Goal: Transaction & Acquisition: Purchase product/service

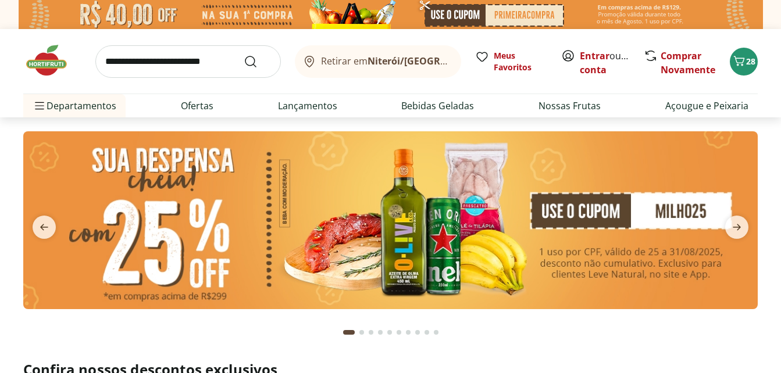
click at [123, 65] on input "search" at bounding box center [187, 61] width 185 height 33
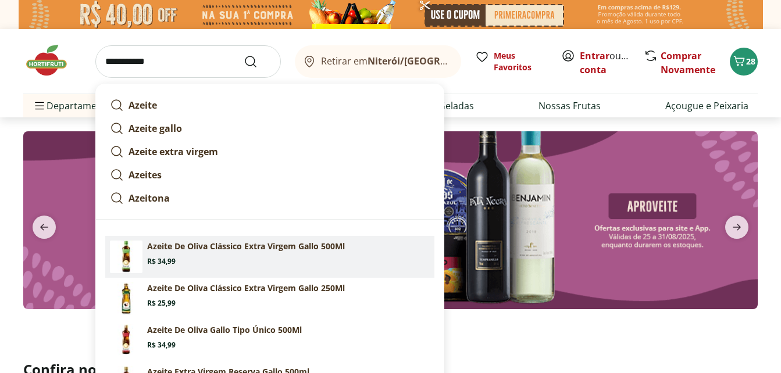
click at [195, 255] on section "Azeite De Oliva Clássico Extra Virgem Gallo 500Ml Price: R$ 34,99" at bounding box center [288, 254] width 282 height 26
type input "**********"
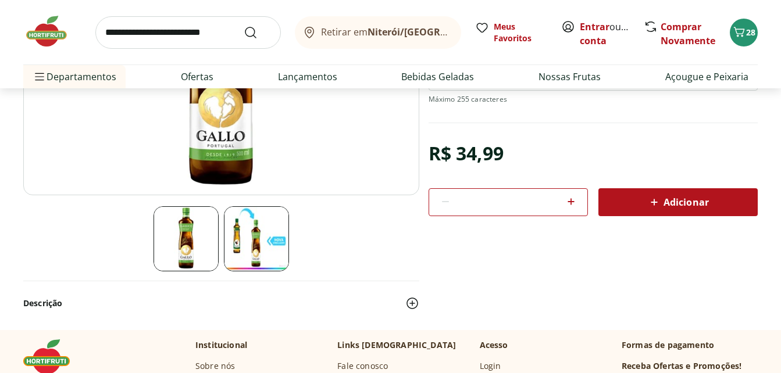
scroll to position [232, 0]
click at [704, 203] on span "Adicionar" at bounding box center [678, 202] width 62 height 14
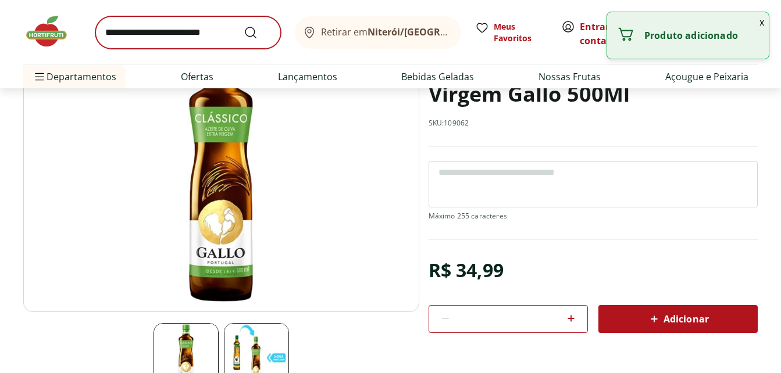
scroll to position [0, 0]
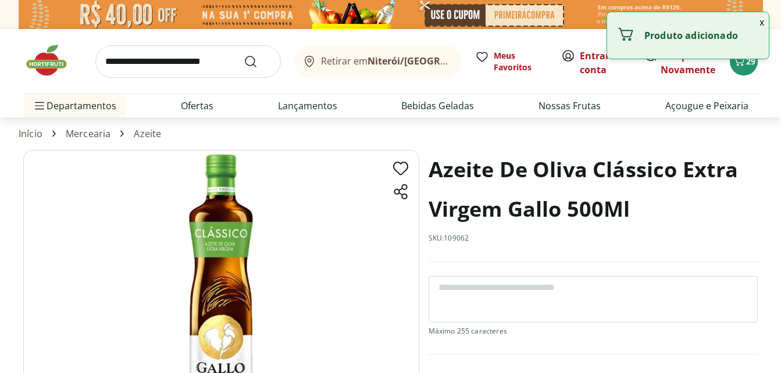
click at [42, 63] on img at bounding box center [52, 60] width 58 height 35
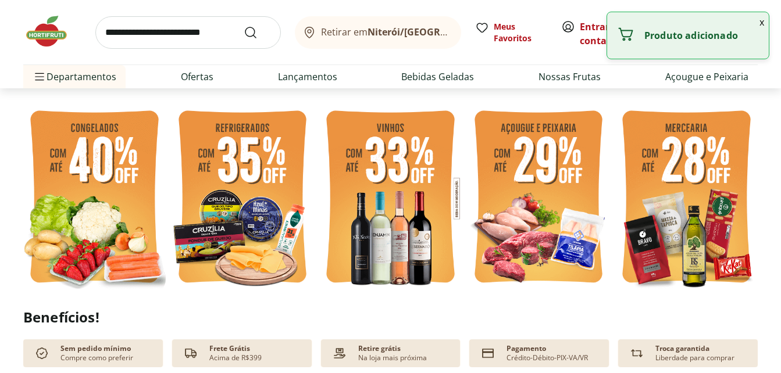
scroll to position [291, 0]
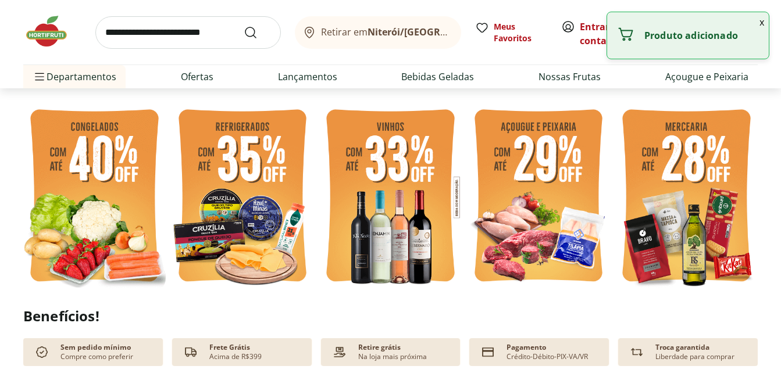
click at [232, 163] on img at bounding box center [242, 197] width 142 height 190
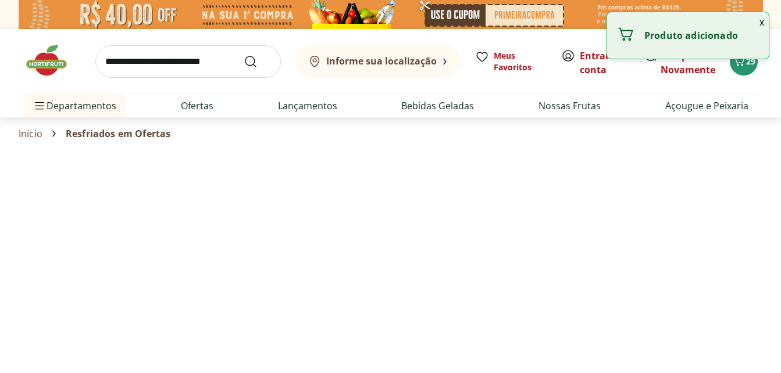
select select "**********"
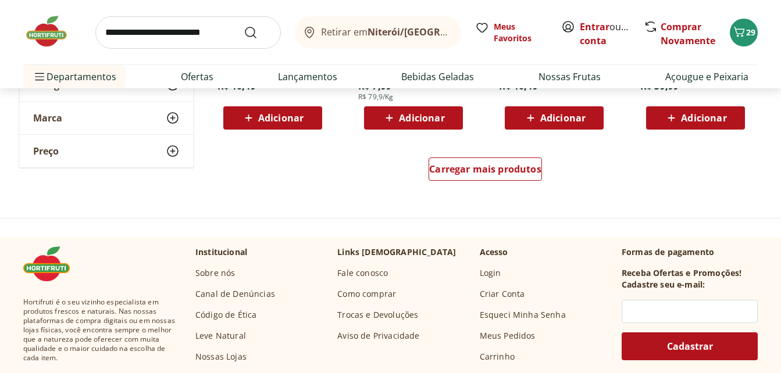
scroll to position [814, 0]
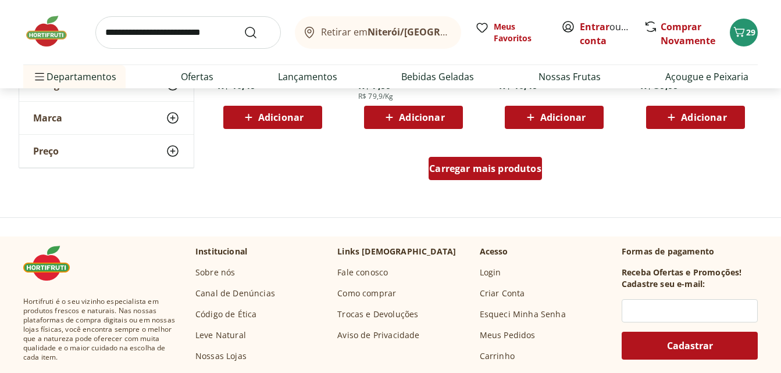
click at [523, 172] on span "Carregar mais produtos" at bounding box center [485, 168] width 112 height 9
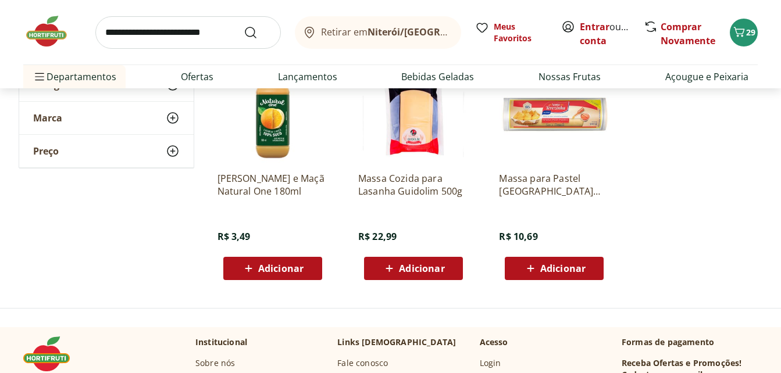
scroll to position [988, 0]
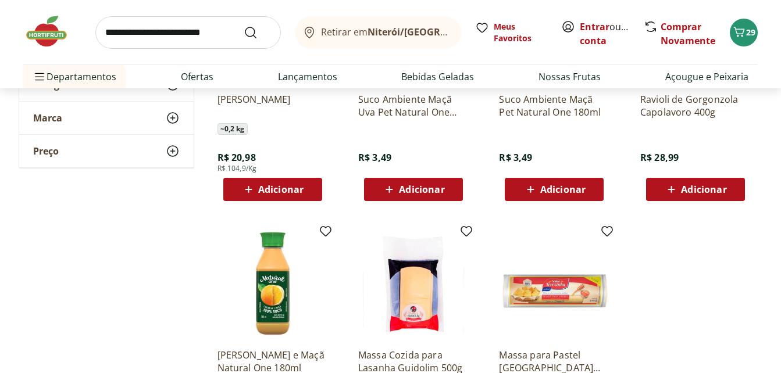
click at [151, 34] on input "search" at bounding box center [187, 32] width 185 height 33
type input "********"
click at [244, 26] on button "Submit Search" at bounding box center [258, 33] width 28 height 14
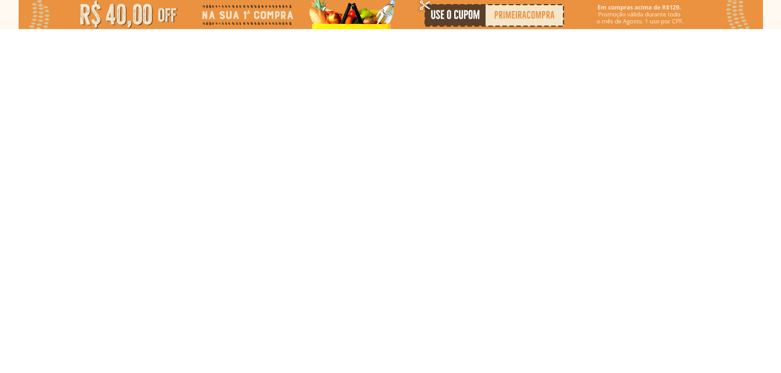
select select "**********"
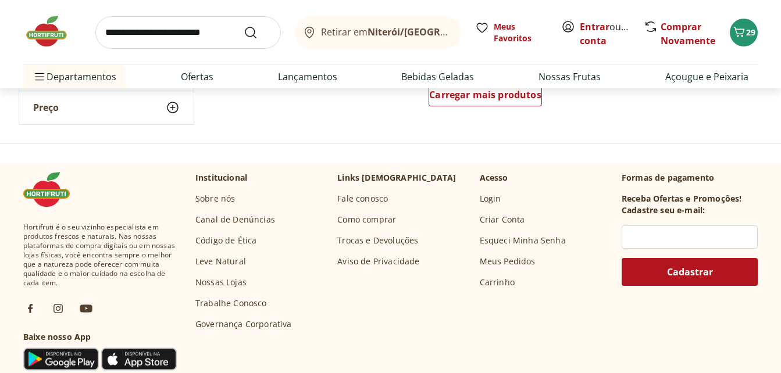
scroll to position [814, 0]
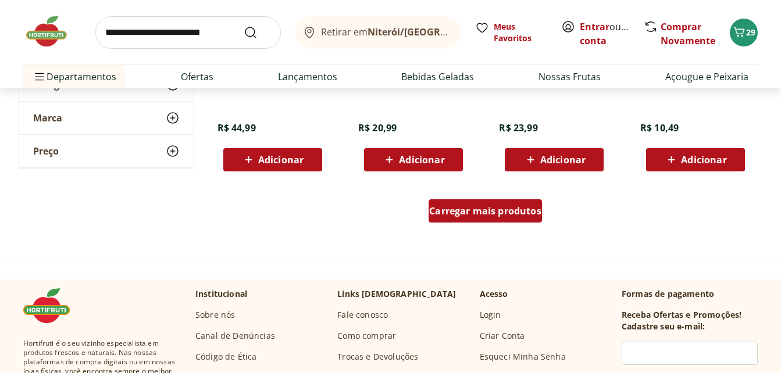
click at [503, 214] on span "Carregar mais produtos" at bounding box center [485, 210] width 112 height 9
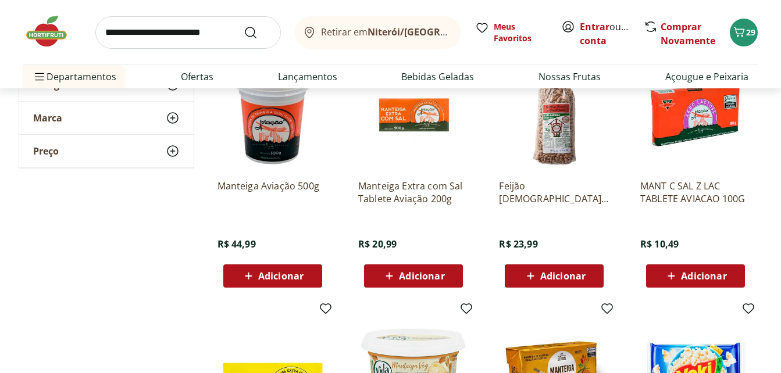
scroll to position [349, 0]
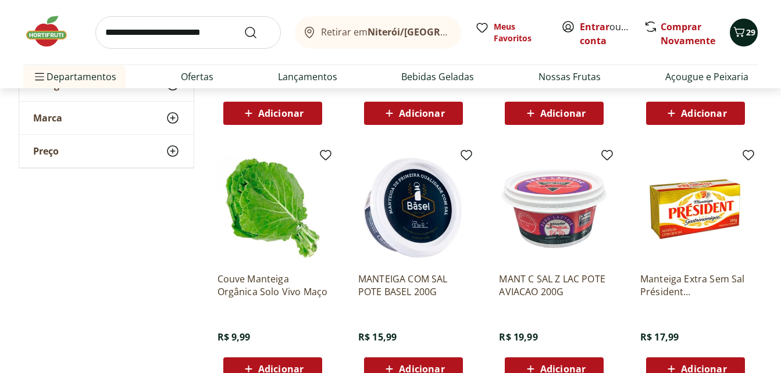
click at [735, 31] on icon "Carrinho" at bounding box center [739, 32] width 14 height 14
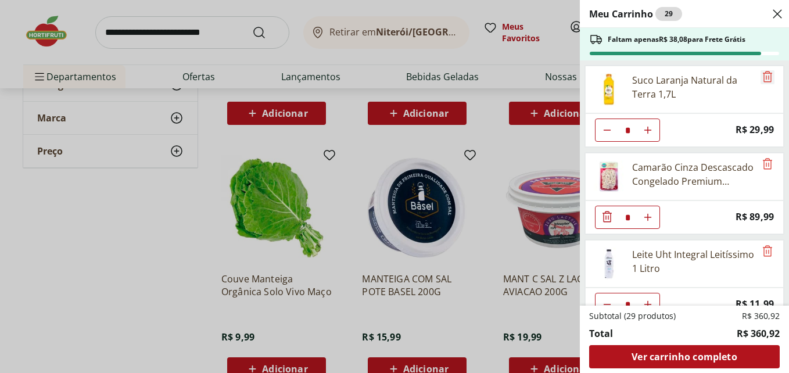
click at [761, 78] on icon "Remove" at bounding box center [768, 77] width 14 height 14
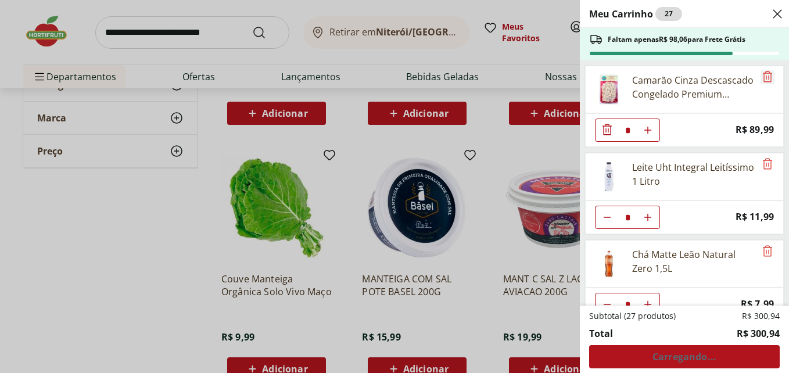
click at [761, 78] on icon "Remove" at bounding box center [768, 77] width 14 height 14
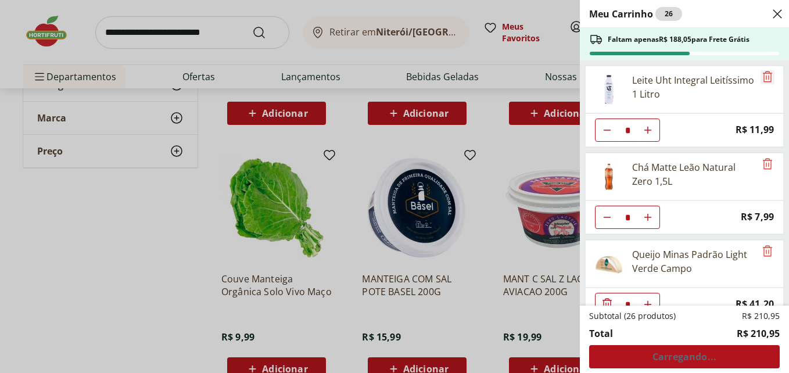
click at [761, 78] on icon "Remove" at bounding box center [768, 77] width 14 height 14
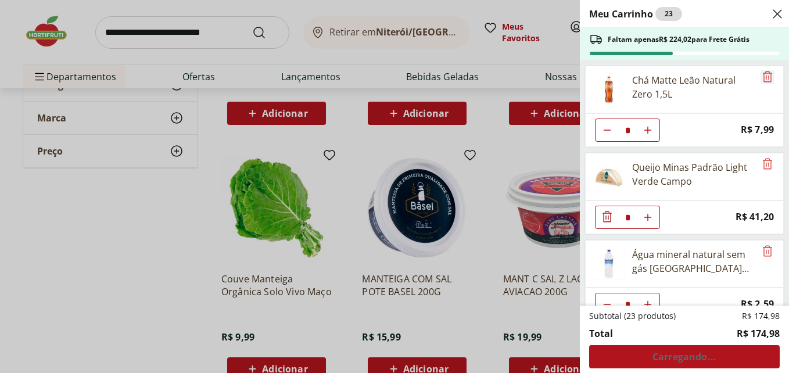
click at [761, 78] on icon "Remove" at bounding box center [768, 77] width 14 height 14
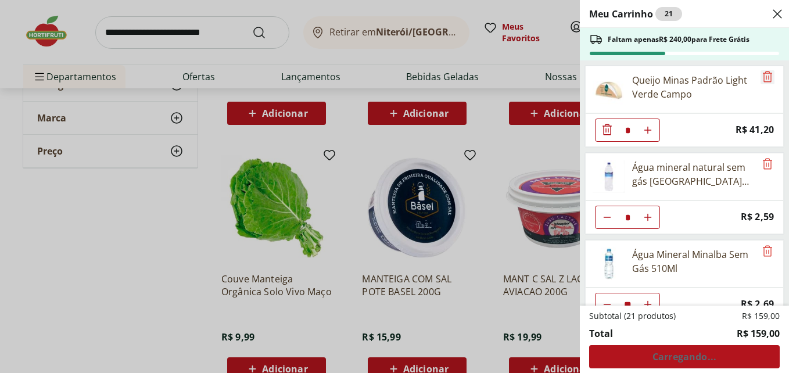
click at [761, 78] on icon "Remove" at bounding box center [768, 77] width 14 height 14
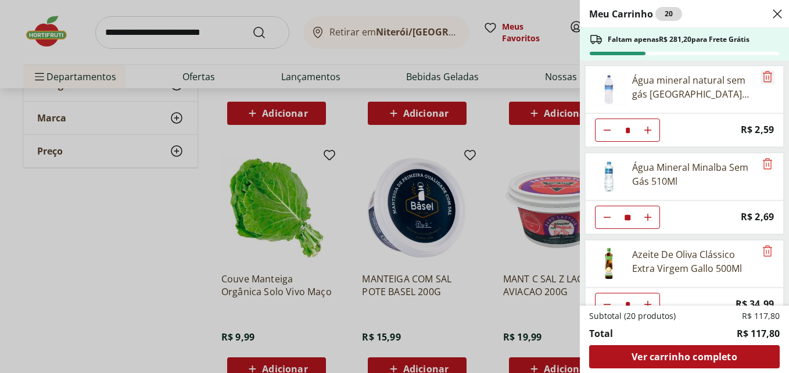
click at [763, 77] on icon "Remove" at bounding box center [768, 77] width 14 height 14
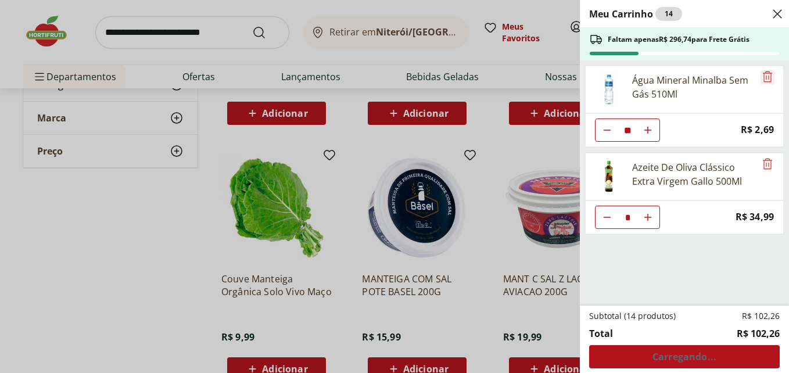
click at [763, 77] on icon "Remove" at bounding box center [768, 77] width 14 height 14
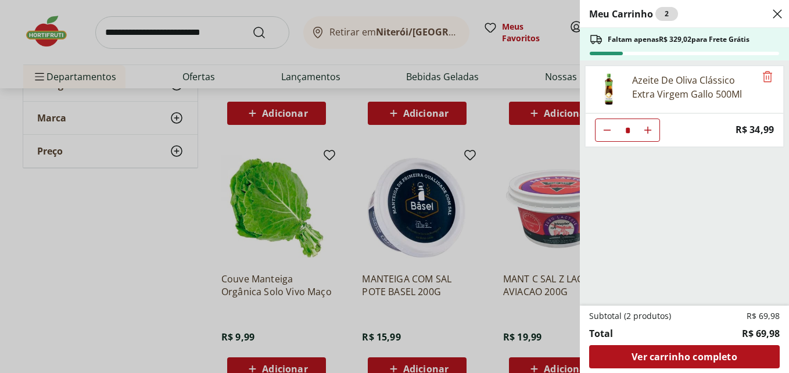
click at [774, 13] on icon "Close" at bounding box center [778, 14] width 14 height 14
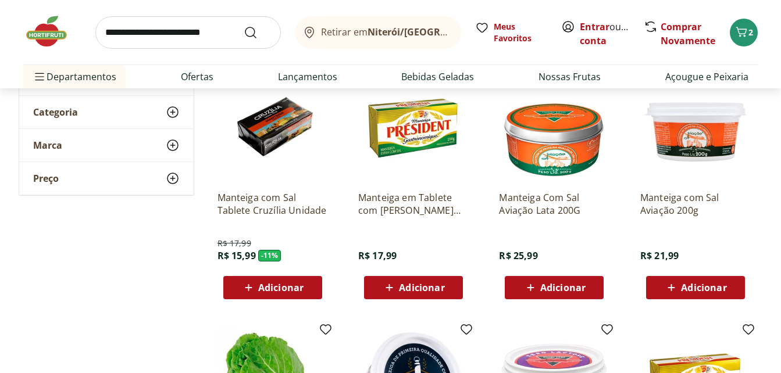
scroll to position [0, 0]
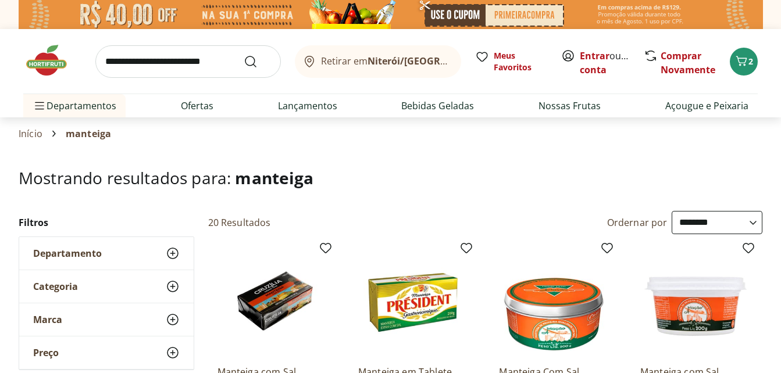
click at [45, 57] on img at bounding box center [52, 60] width 58 height 35
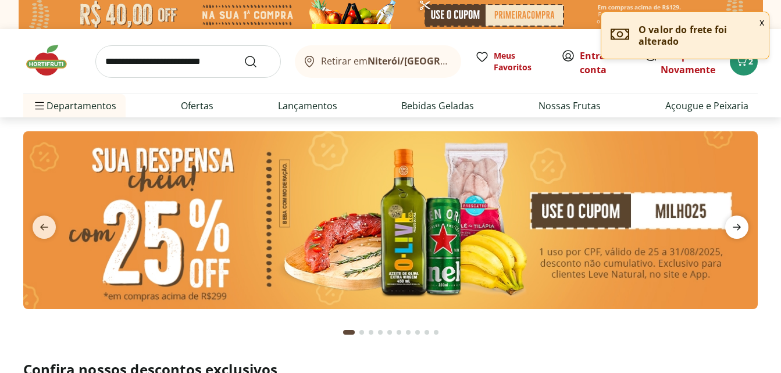
click at [734, 225] on icon "next" at bounding box center [736, 227] width 14 height 14
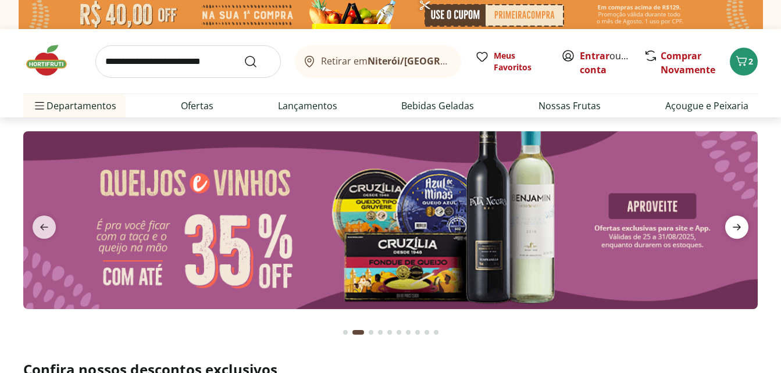
click at [734, 225] on icon "next" at bounding box center [736, 227] width 14 height 14
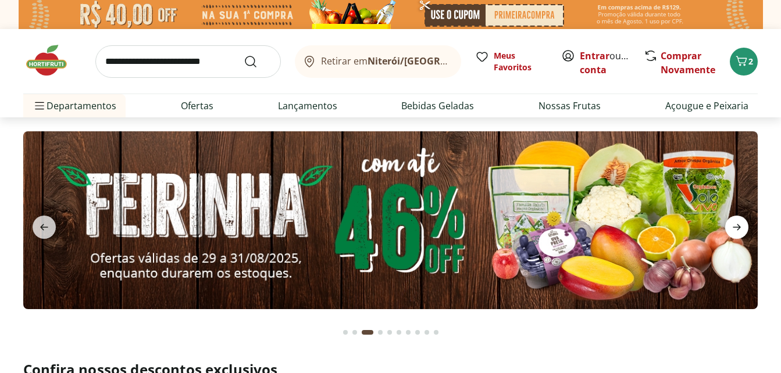
click at [734, 225] on icon "next" at bounding box center [736, 227] width 14 height 14
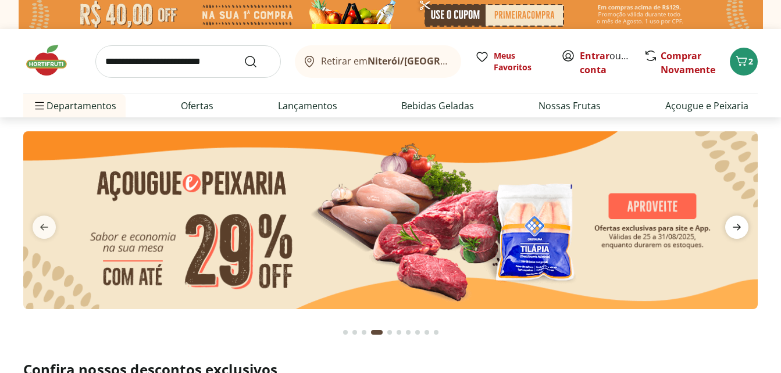
click at [739, 226] on icon "next" at bounding box center [736, 227] width 8 height 6
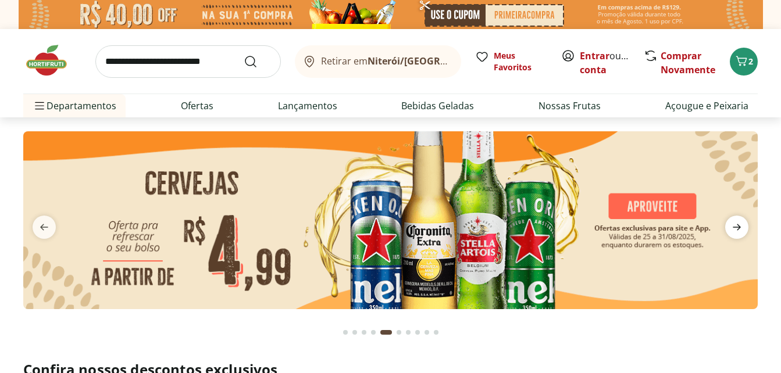
click at [739, 226] on icon "next" at bounding box center [736, 227] width 8 height 6
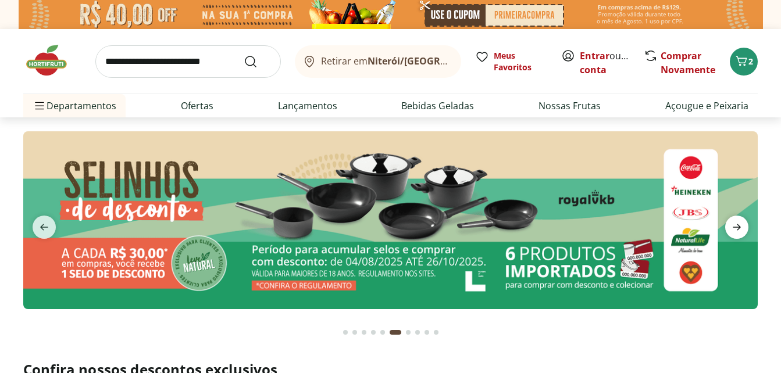
click at [739, 226] on icon "next" at bounding box center [736, 227] width 8 height 6
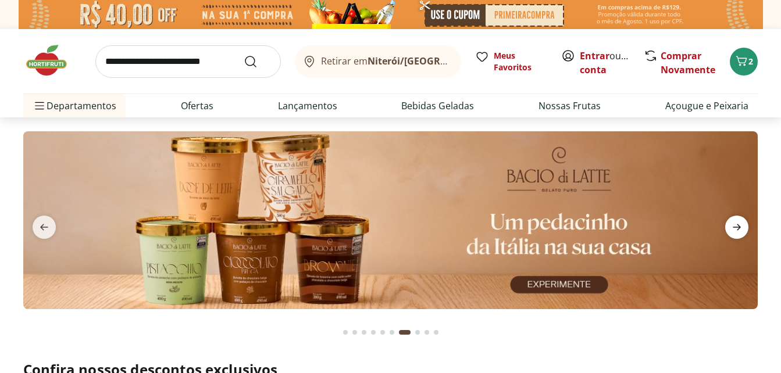
click at [739, 226] on icon "next" at bounding box center [736, 227] width 8 height 6
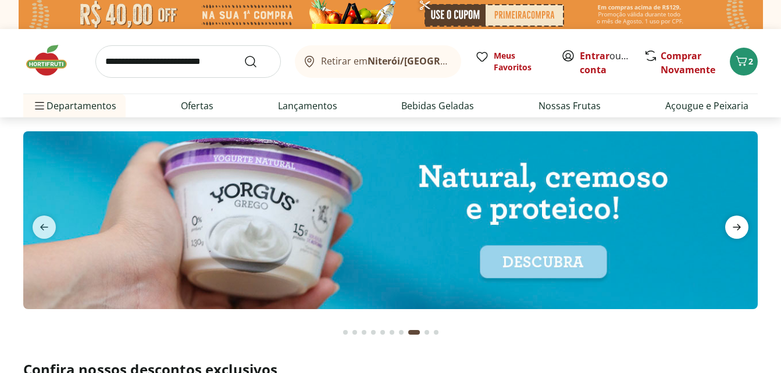
click at [739, 226] on icon "next" at bounding box center [736, 227] width 8 height 6
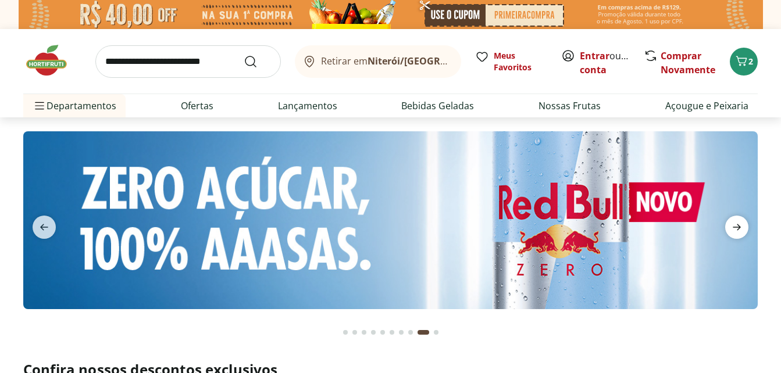
click at [739, 226] on icon "next" at bounding box center [736, 227] width 8 height 6
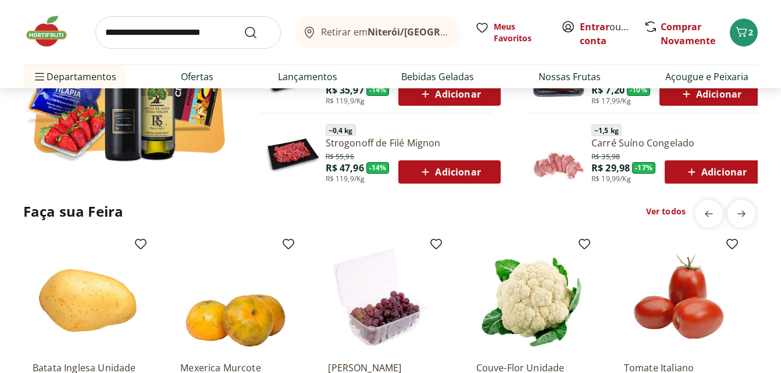
scroll to position [756, 0]
